Goal: Transaction & Acquisition: Purchase product/service

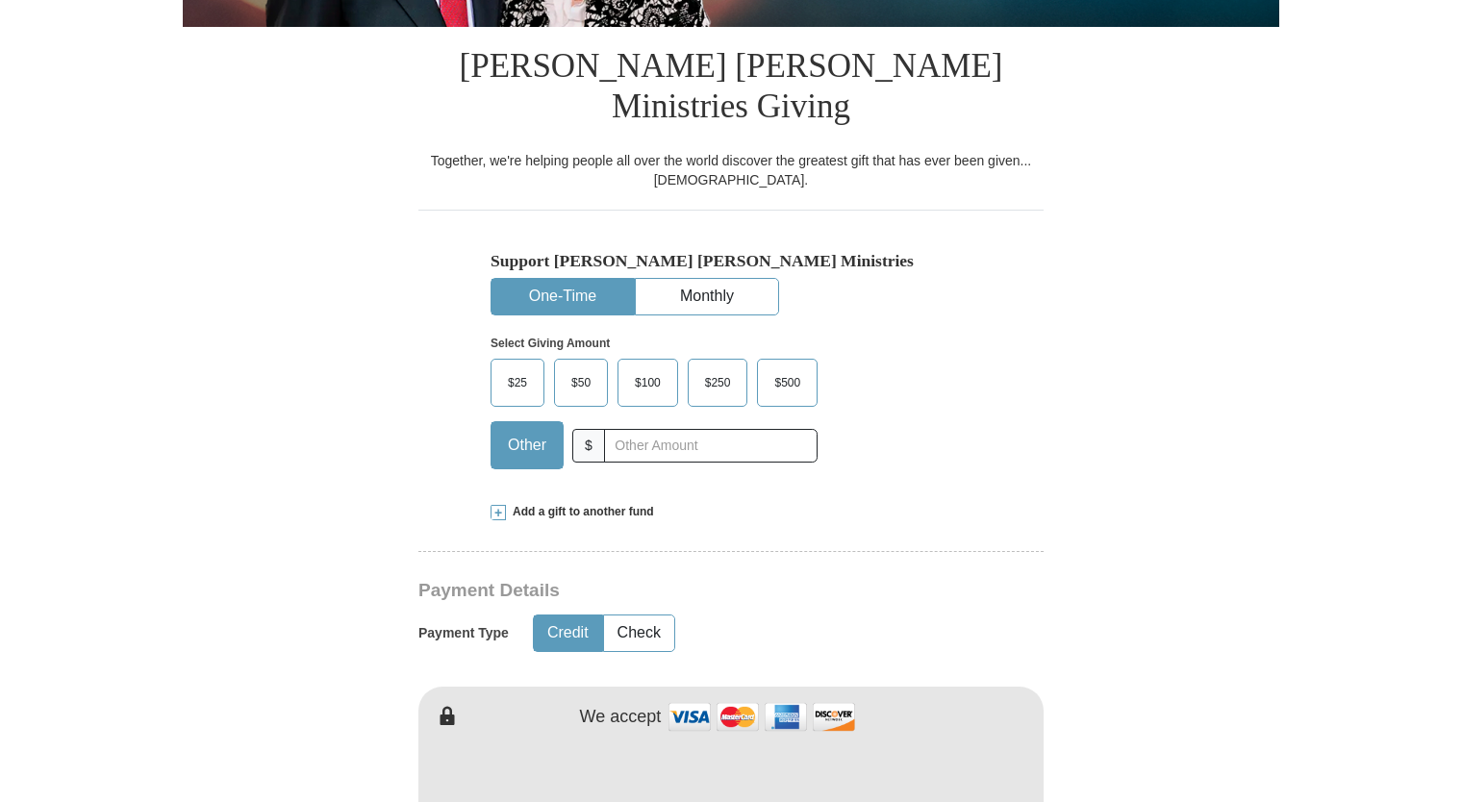
scroll to position [455, 0]
type input "20.00"
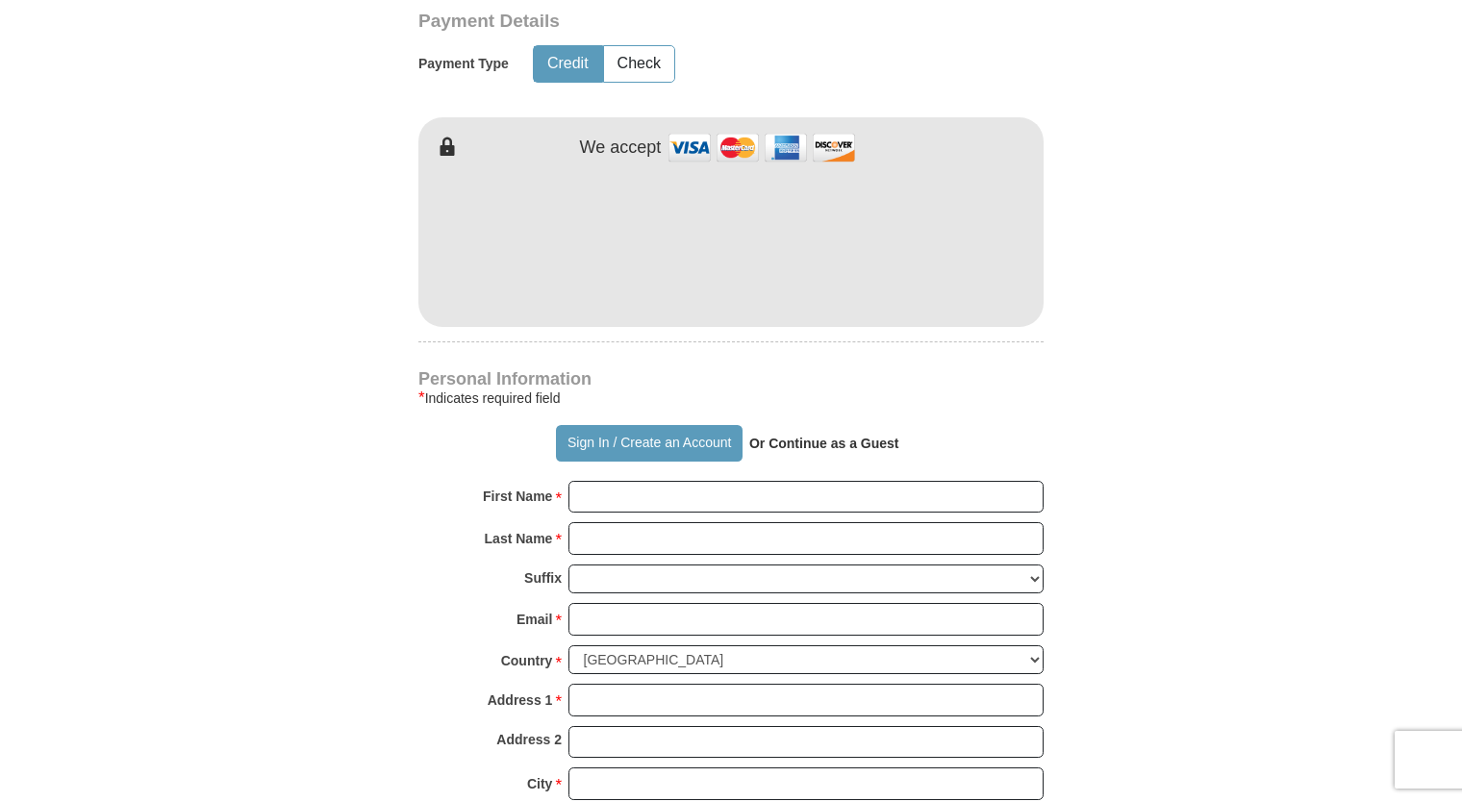
scroll to position [1028, 0]
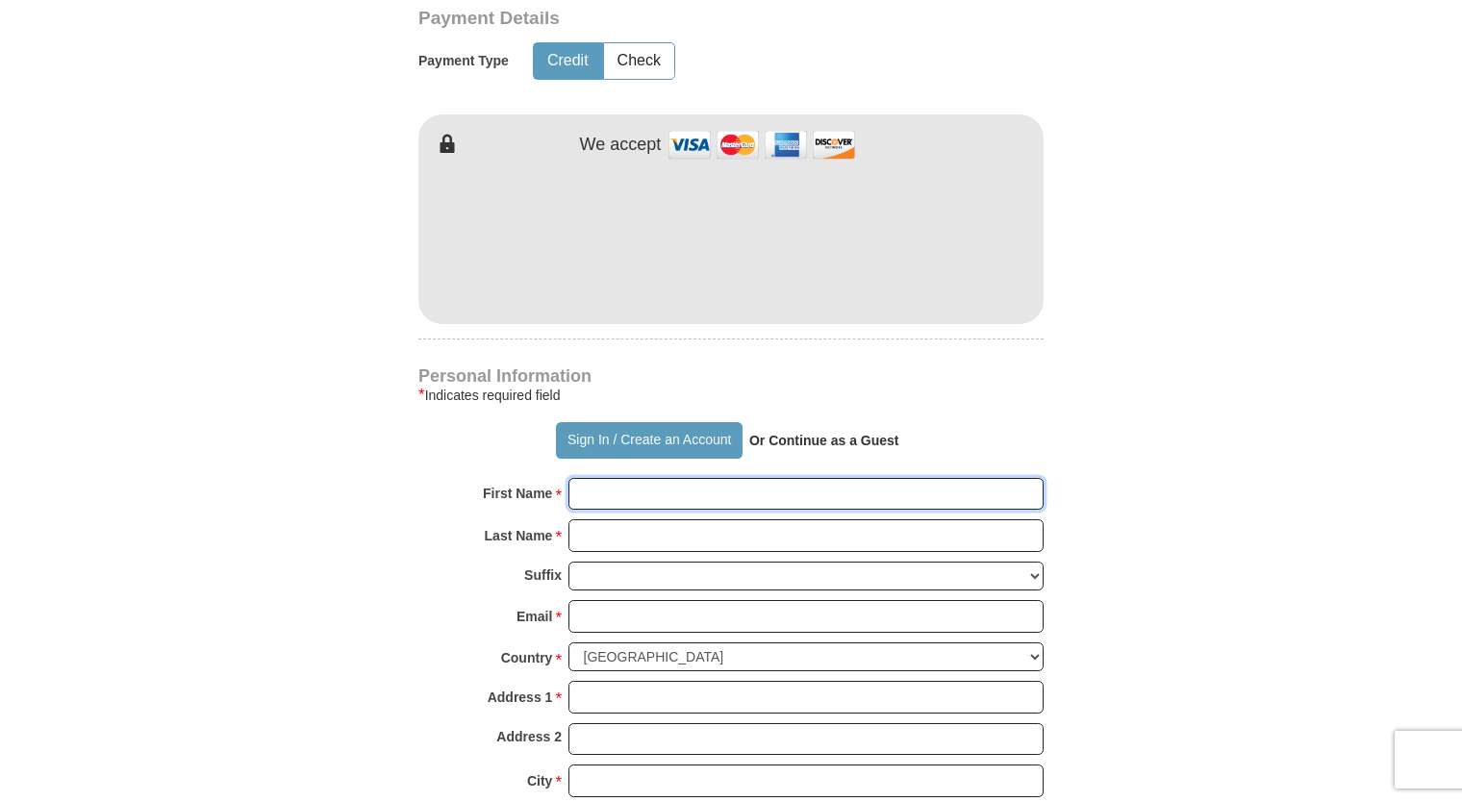
click at [615, 478] on input "First Name *" at bounding box center [806, 494] width 475 height 33
type input "[PERSON_NAME]"
type input "Spears"
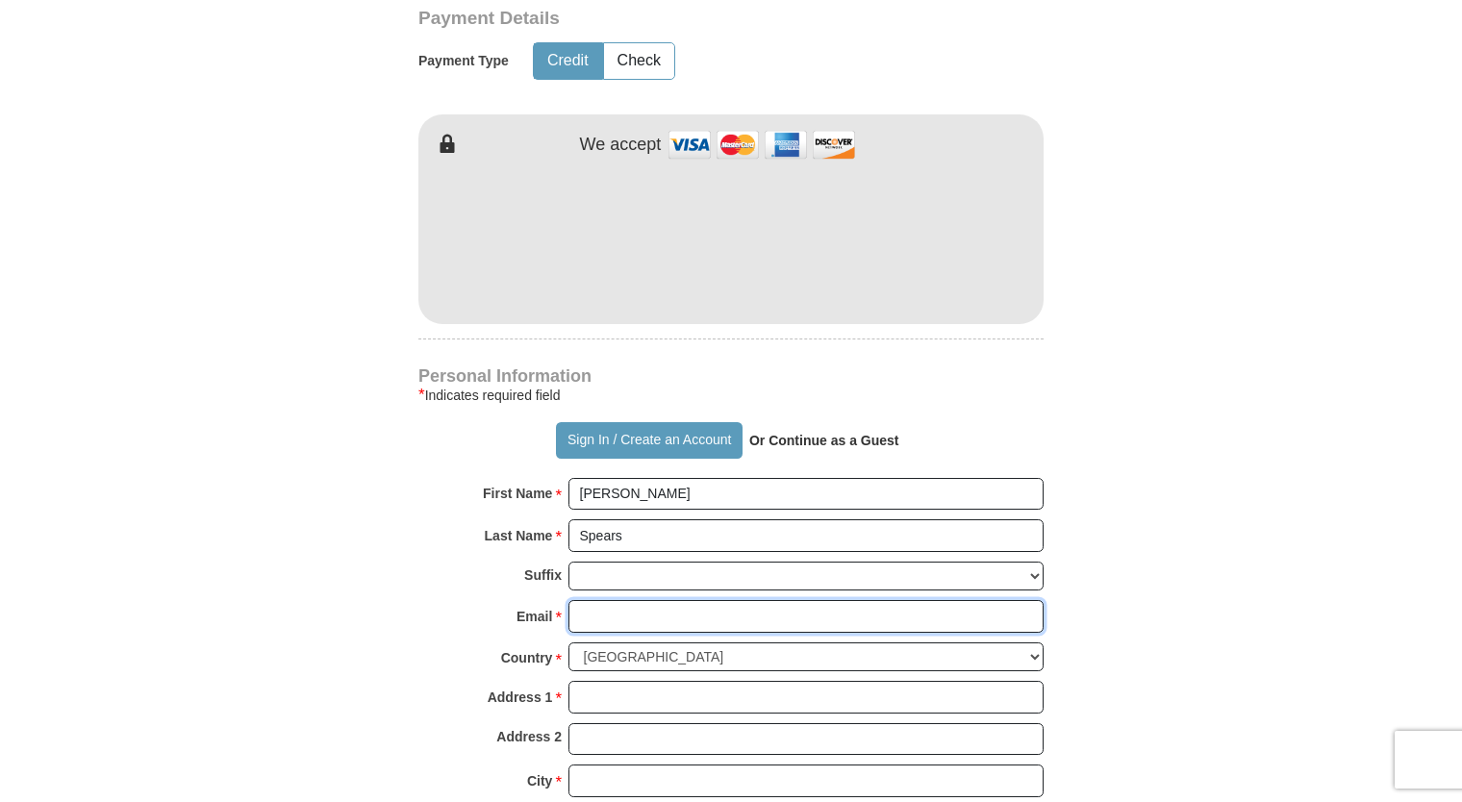
type input "[EMAIL_ADDRESS][DOMAIN_NAME]"
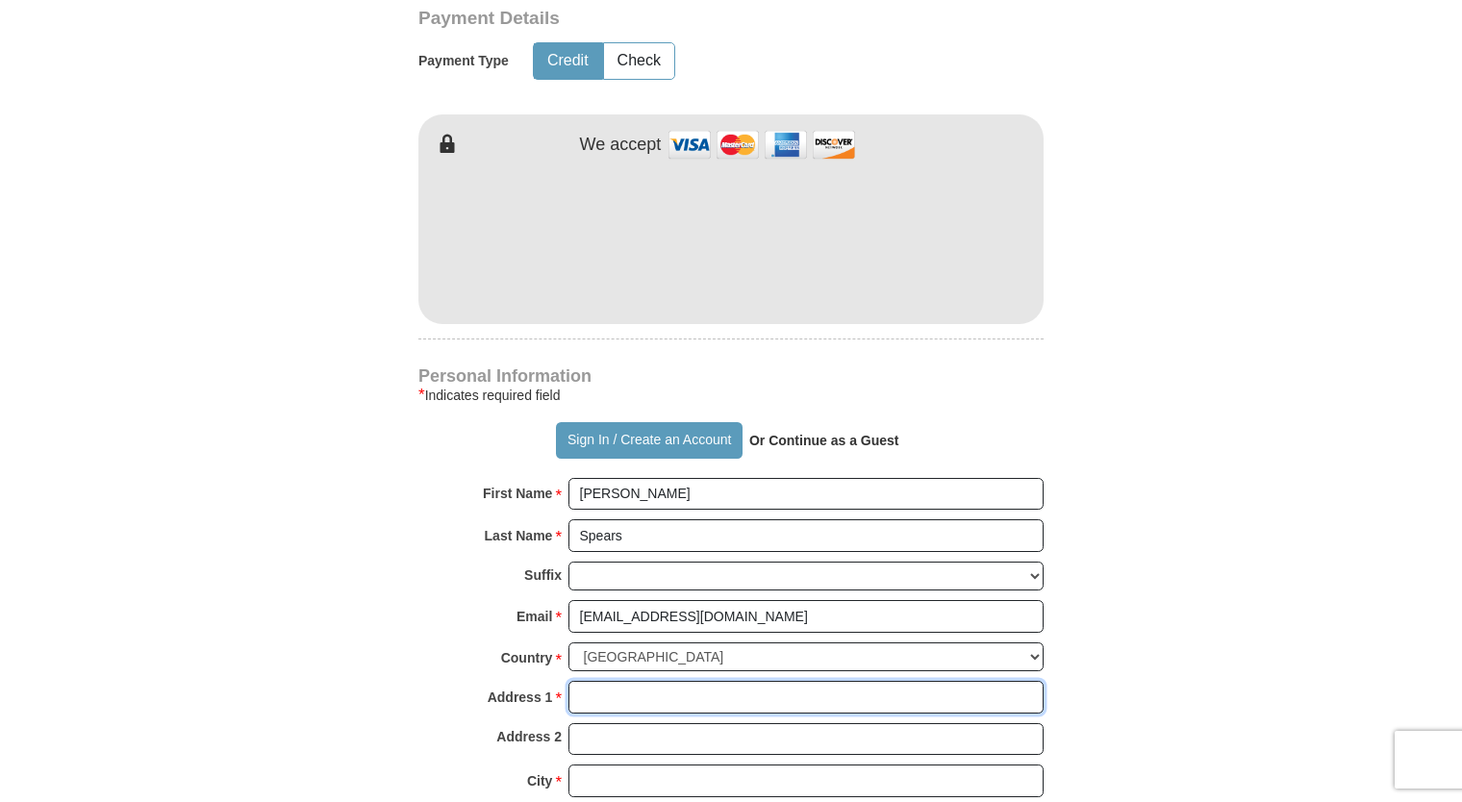
type input "7447 [GEOGRAPHIC_DATA]"
type input "2nd floor"
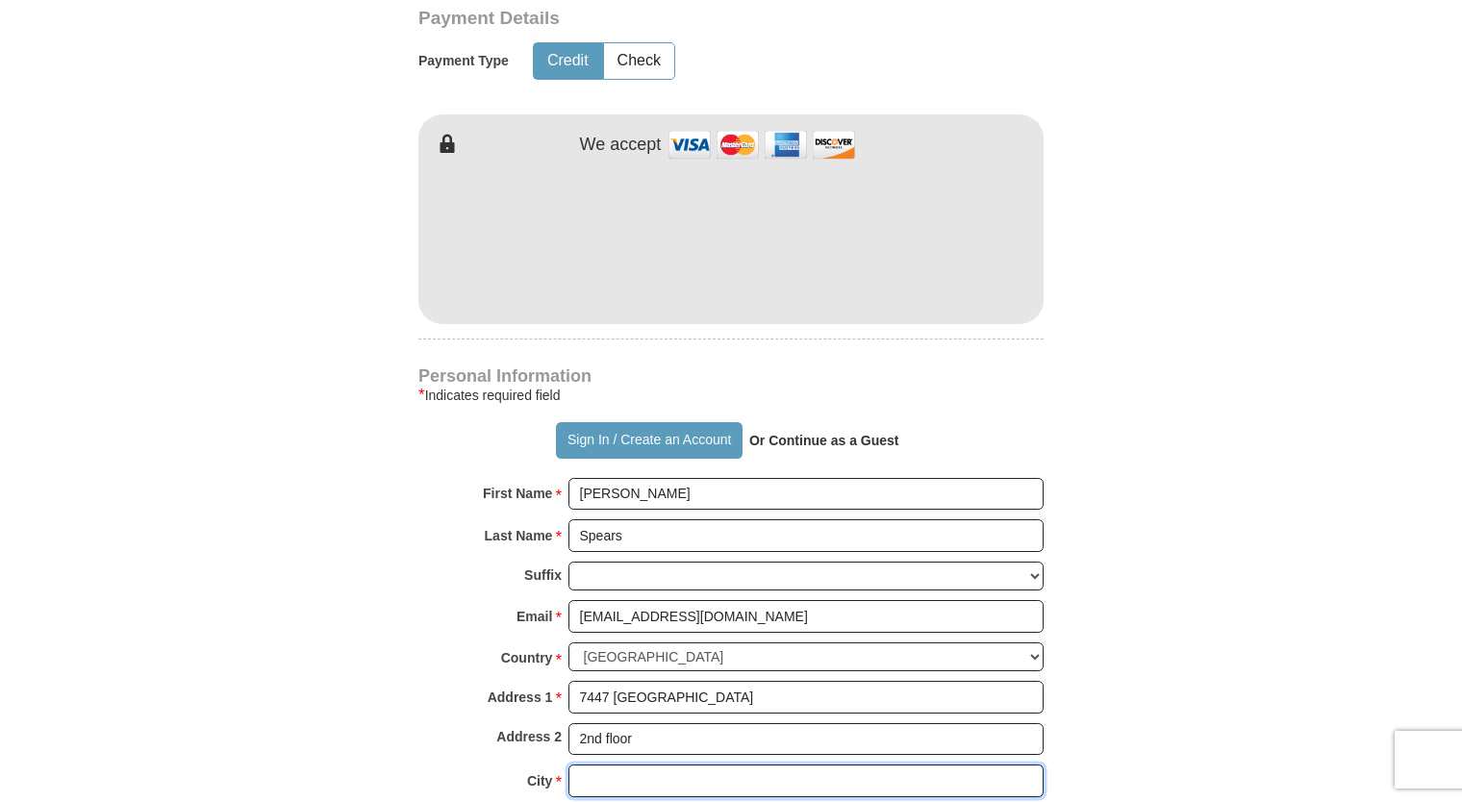
type input "[GEOGRAPHIC_DATA]"
select select "IL"
type input "60619"
type input "7737834770"
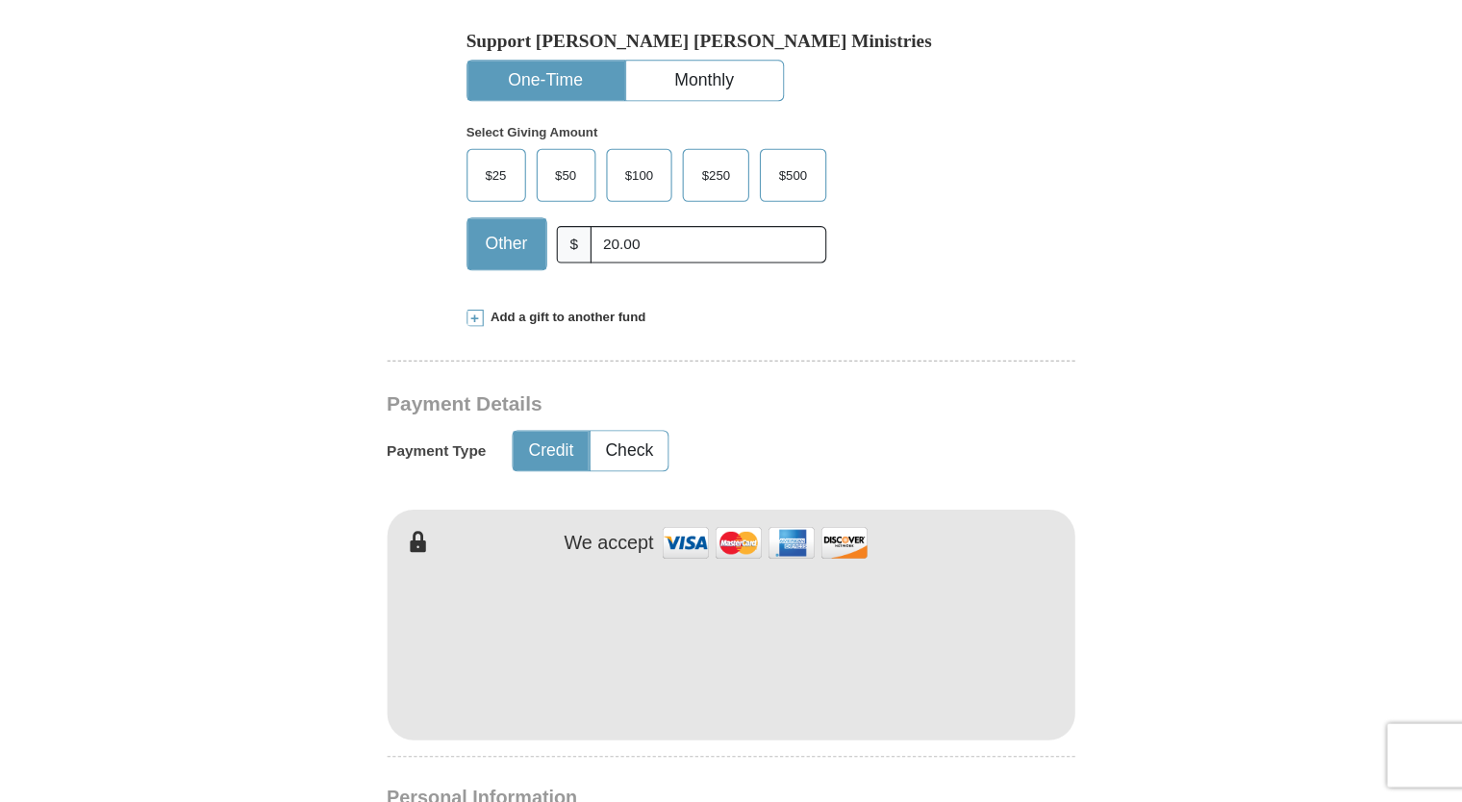
scroll to position [678, 0]
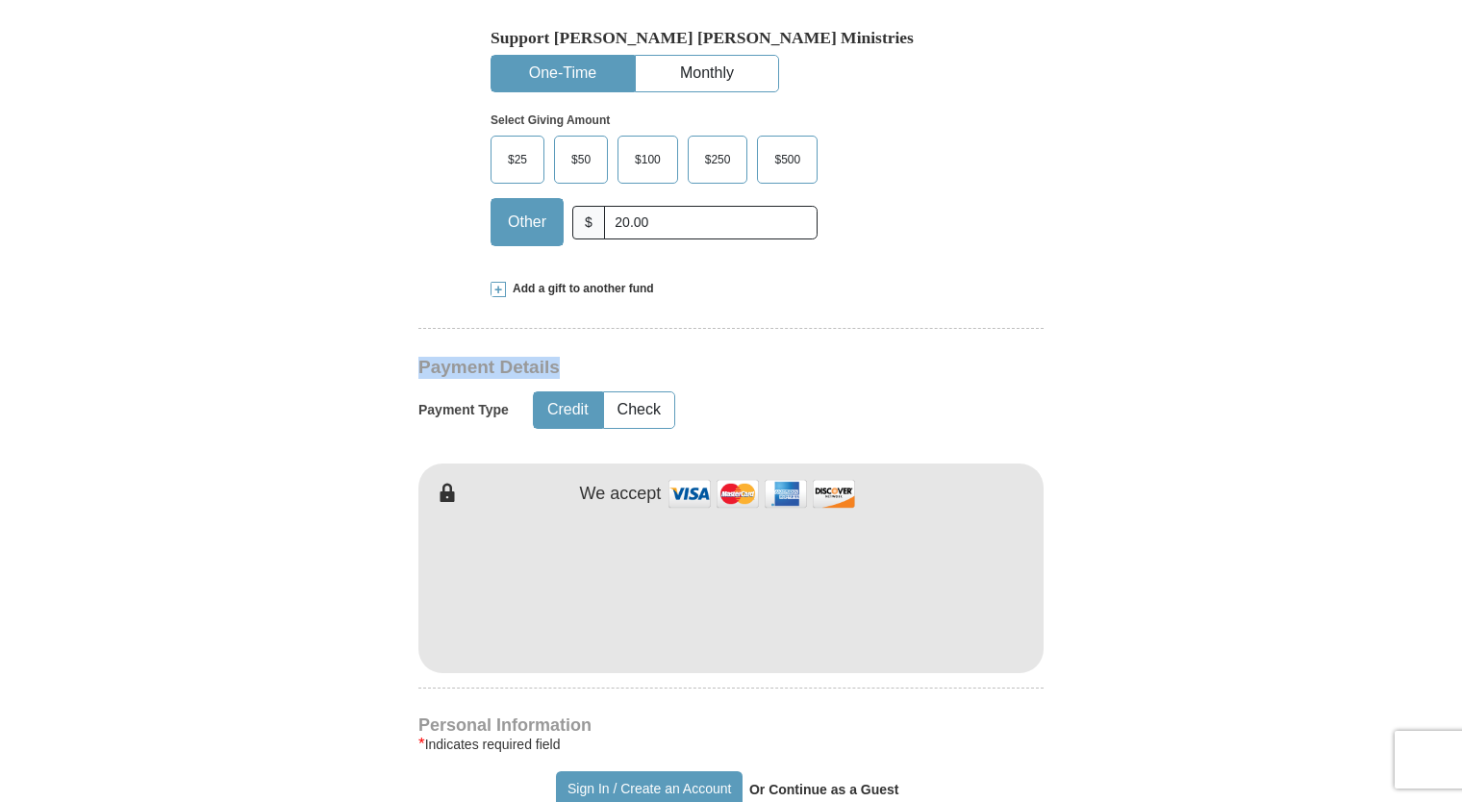
drag, startPoint x: 1461, startPoint y: 252, endPoint x: 1467, endPoint y: 314, distance: 61.8
drag, startPoint x: 1467, startPoint y: 314, endPoint x: 1438, endPoint y: 337, distance: 37.0
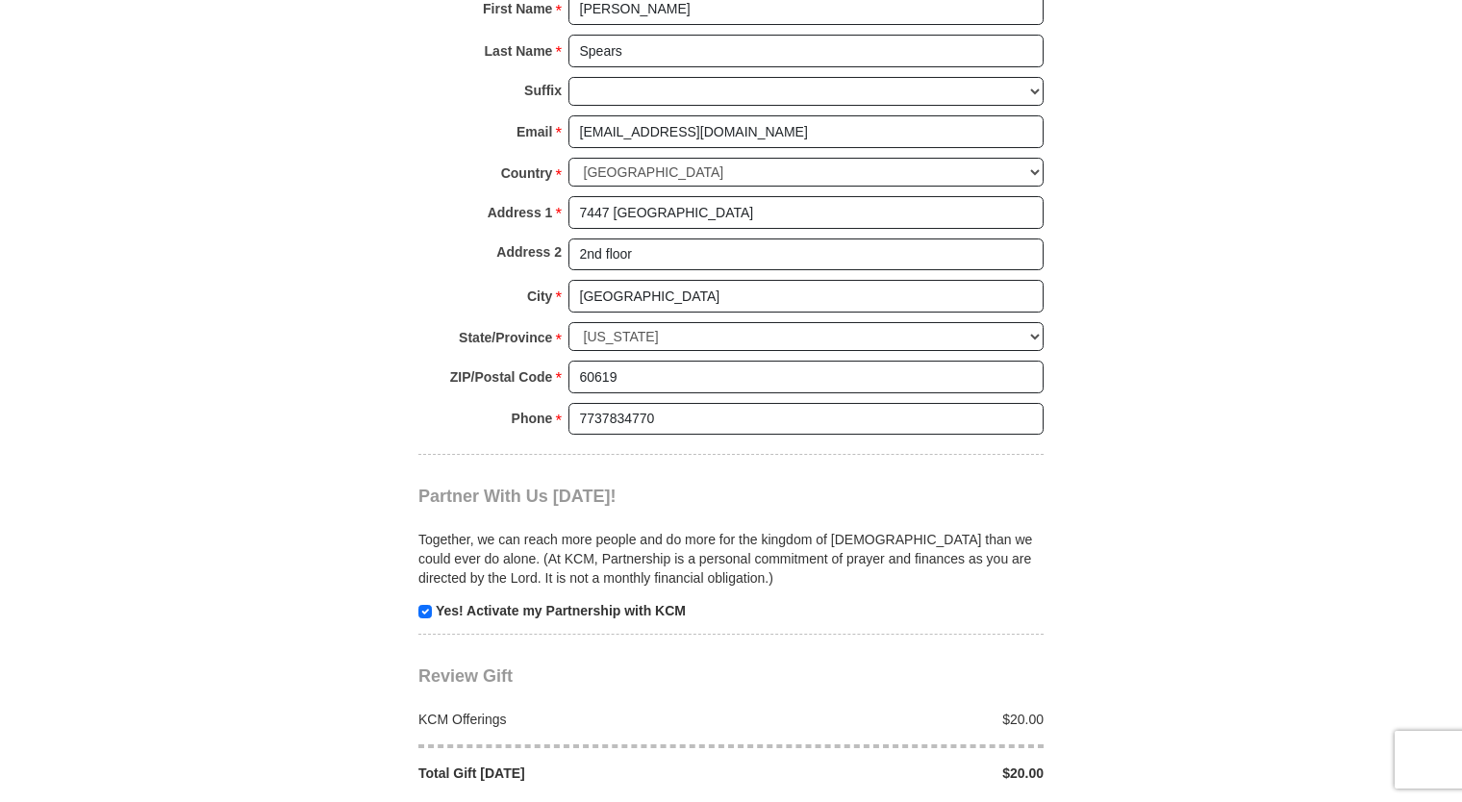
scroll to position [1576, 0]
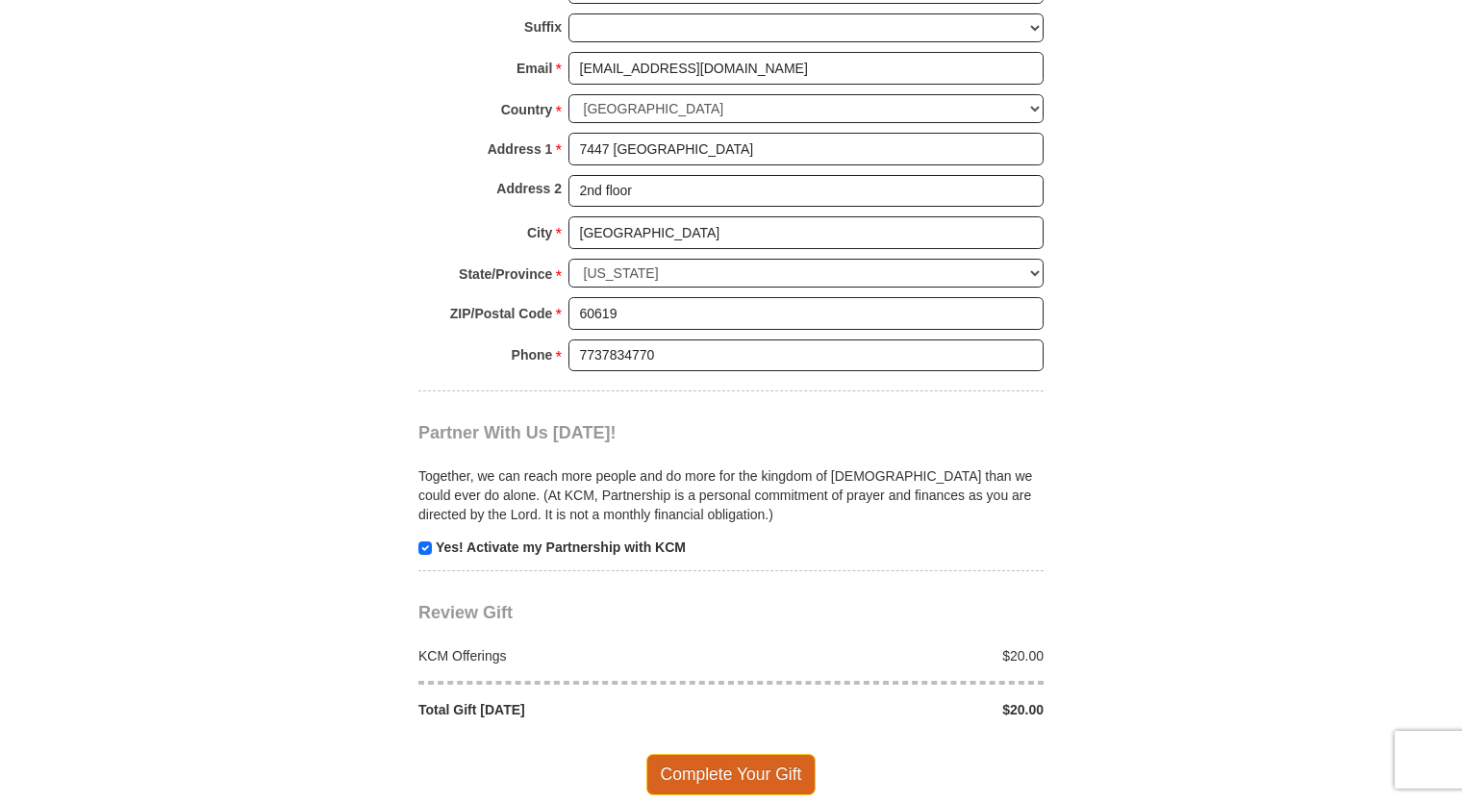
click at [750, 754] on span "Complete Your Gift" at bounding box center [732, 774] width 170 height 40
